Goal: Task Accomplishment & Management: Complete application form

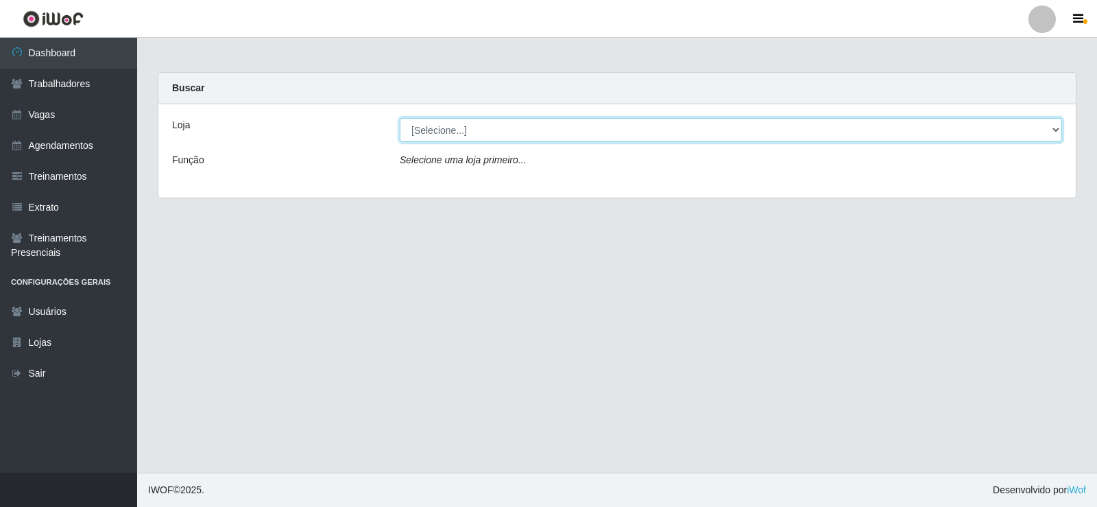
click at [470, 133] on select "[Selecione...] Iskisita Atakado - Centro de Distribuição" at bounding box center [731, 130] width 662 height 24
select select "425"
click at [400, 118] on select "[Selecione...] Iskisita Atakado - Centro de Distribuição" at bounding box center [731, 130] width 662 height 24
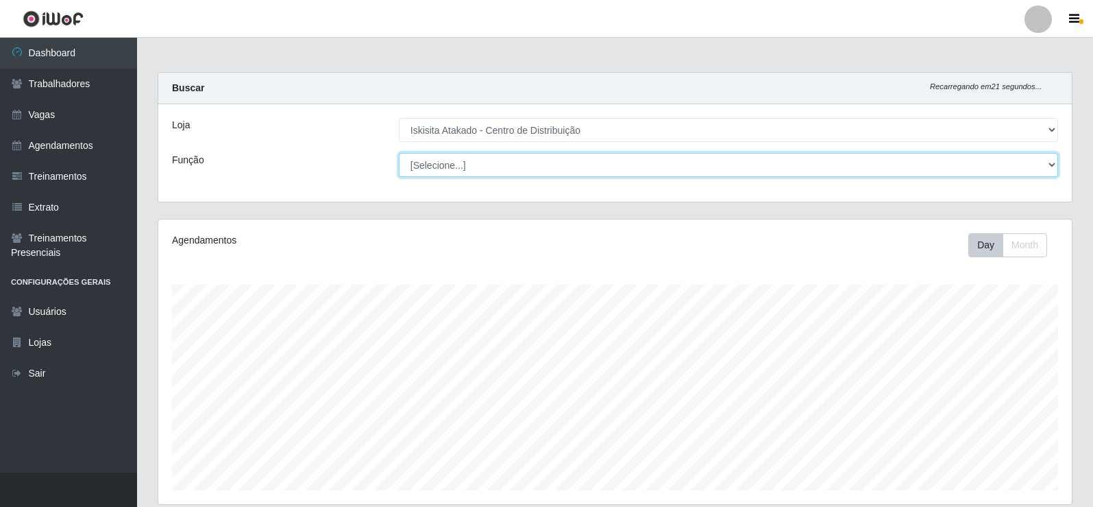
click at [489, 163] on select "[Selecione...] Auxiliar de Estoque Auxiliar de Estoque + Auxiliar de Estoque ++…" at bounding box center [728, 165] width 659 height 24
select select "121"
click at [399, 153] on select "[Selecione...] Auxiliar de Estoque Auxiliar de Estoque + Auxiliar de Estoque ++…" at bounding box center [728, 165] width 659 height 24
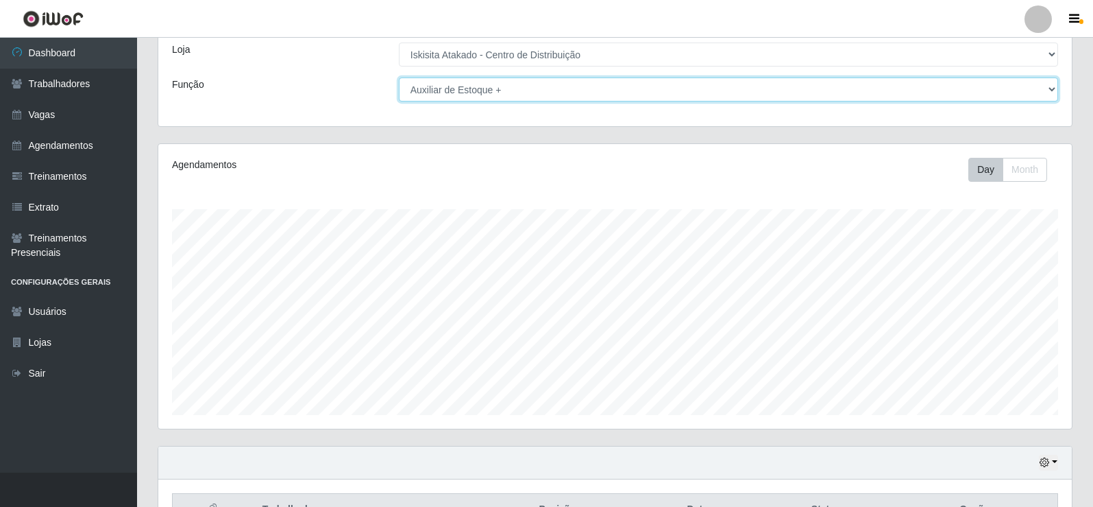
scroll to position [160, 0]
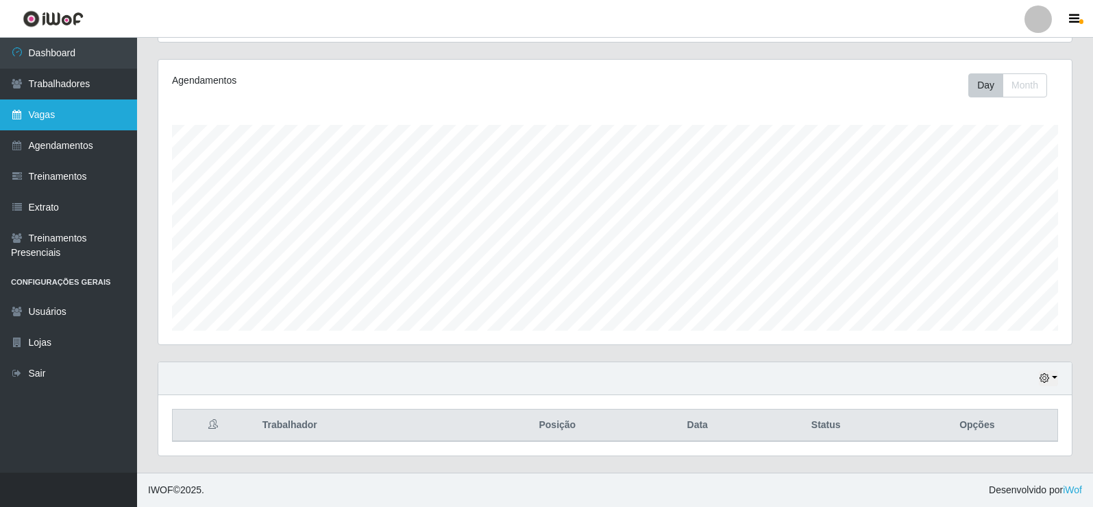
click at [67, 108] on link "Vagas" at bounding box center [68, 114] width 137 height 31
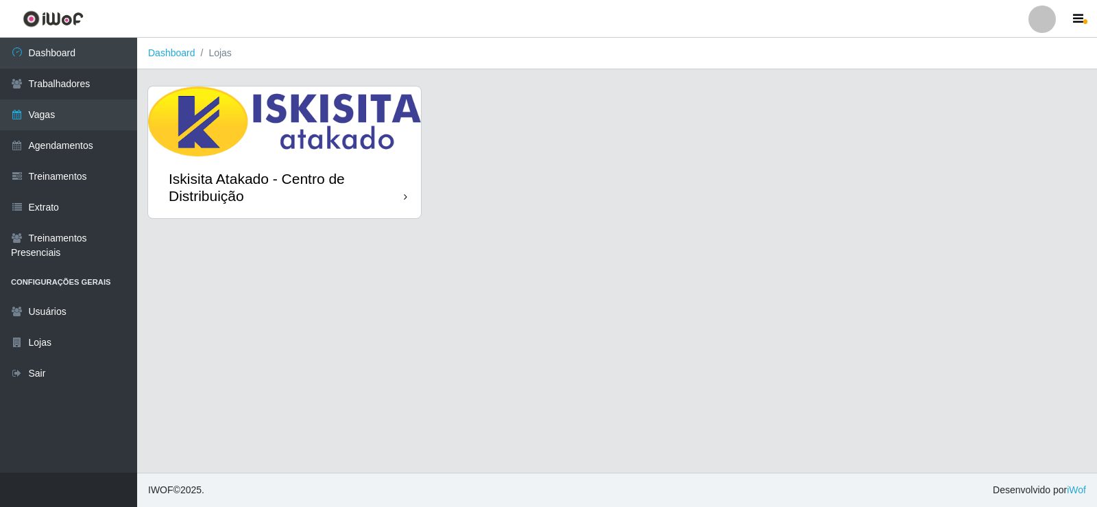
click at [349, 193] on div "Iskisita Atakado - Centro de Distribuição" at bounding box center [286, 187] width 235 height 34
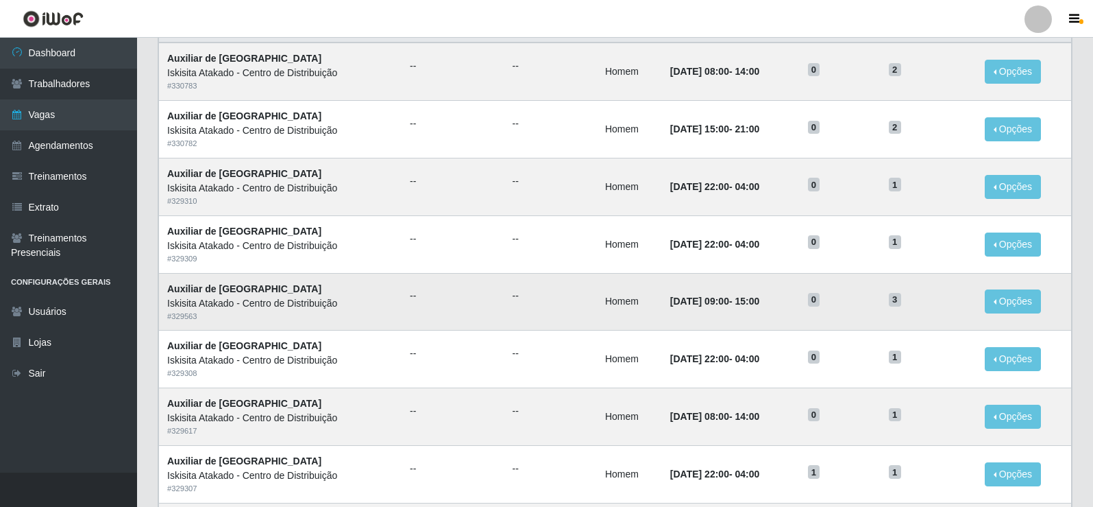
scroll to position [137, 0]
